Goal: Find specific page/section: Find specific page/section

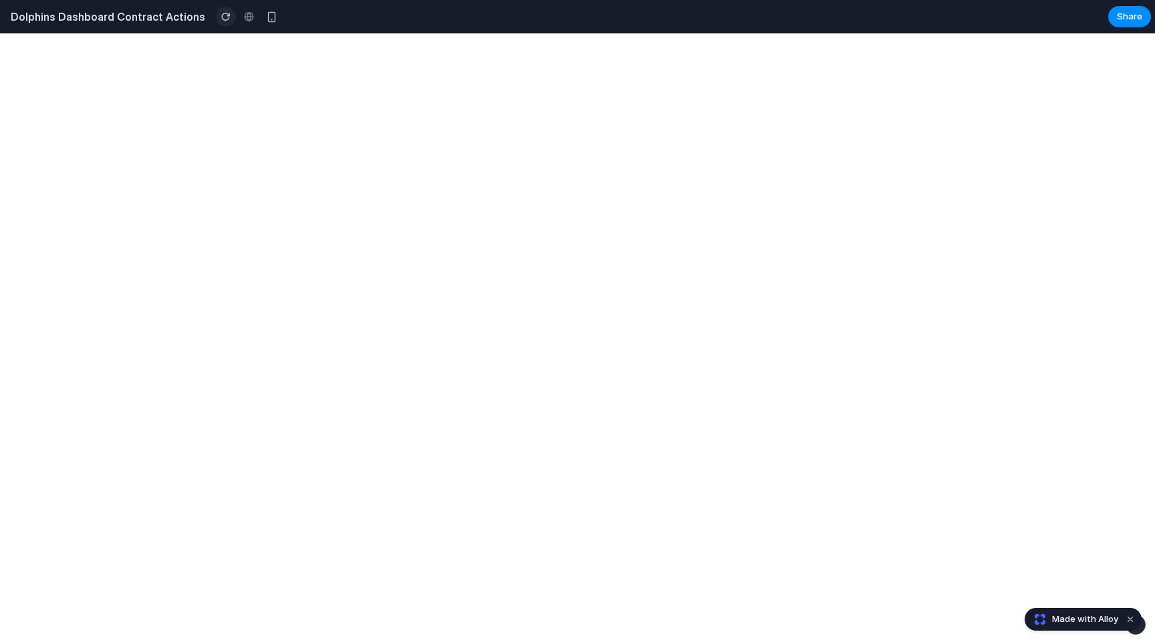
click at [221, 17] on div "button" at bounding box center [225, 16] width 9 height 9
